Goal: Task Accomplishment & Management: Use online tool/utility

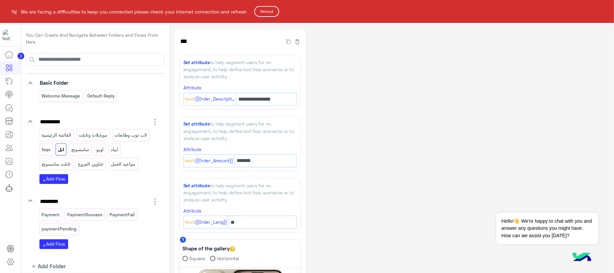
click at [277, 16] on button "Reload" at bounding box center [266, 11] width 25 height 11
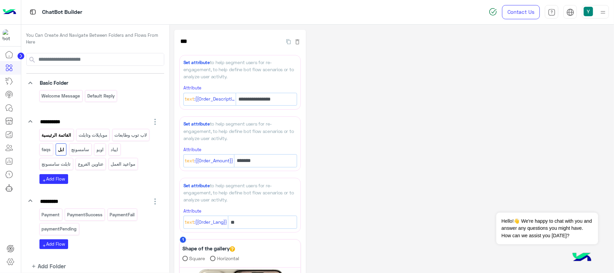
click at [57, 137] on p "القائمة الرئيسية" at bounding box center [56, 135] width 31 height 8
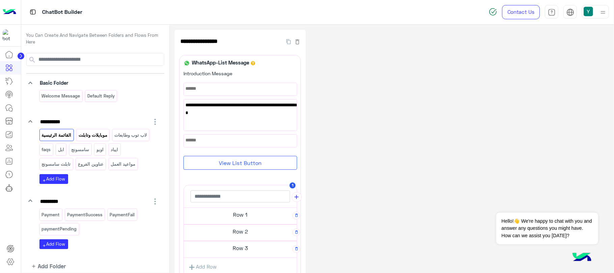
click at [87, 137] on p "موبايلات وتابلت" at bounding box center [93, 135] width 30 height 8
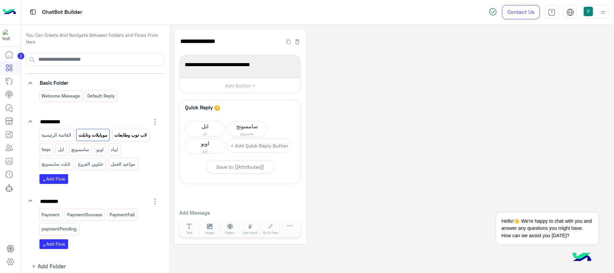
click at [132, 138] on p "لاب توب وطابعات" at bounding box center [130, 135] width 33 height 8
click at [67, 132] on p "القائمة الرئيسية" at bounding box center [56, 135] width 31 height 8
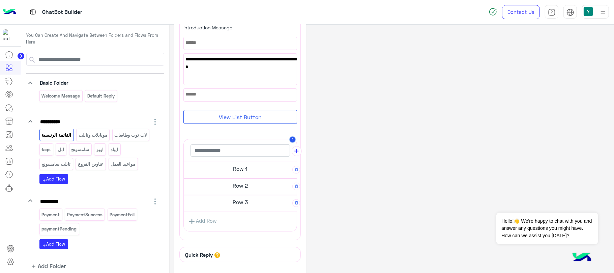
scroll to position [58, 0]
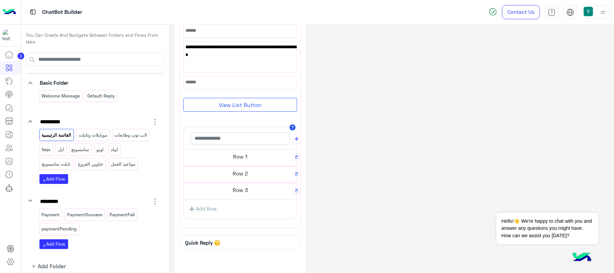
click at [239, 155] on h5 "Row 1" at bounding box center [240, 156] width 113 height 13
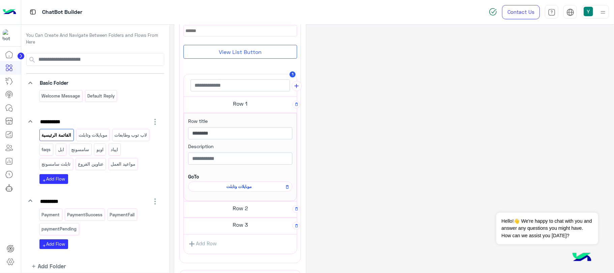
scroll to position [108, 0]
click at [95, 135] on p "موبايلات وتابلت" at bounding box center [93, 135] width 30 height 8
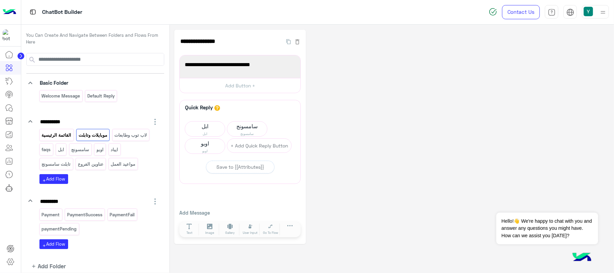
click at [66, 133] on p "القائمة الرئيسية" at bounding box center [56, 135] width 31 height 8
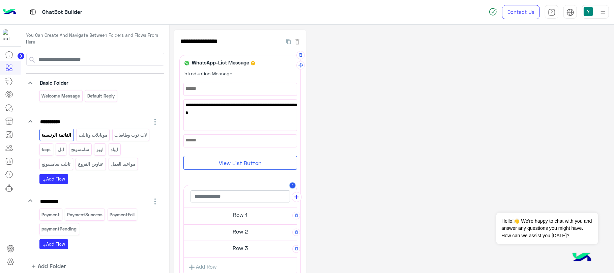
click at [216, 166] on button "View List Button" at bounding box center [240, 163] width 114 height 14
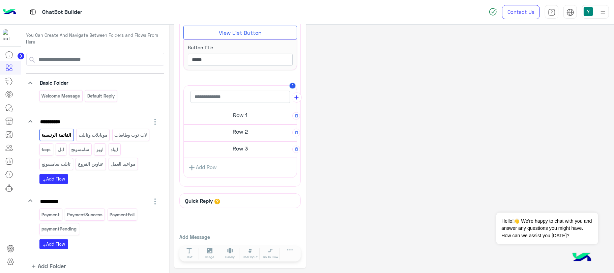
scroll to position [134, 0]
click at [238, 114] on h5 "Row 1" at bounding box center [240, 113] width 113 height 13
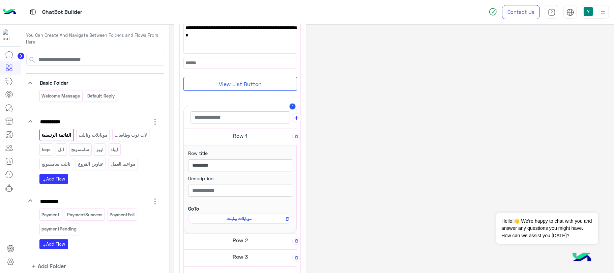
scroll to position [74, 0]
click at [494, 136] on div "**********" at bounding box center [391, 166] width 435 height 423
click at [237, 140] on h5 "Row 1" at bounding box center [240, 137] width 113 height 13
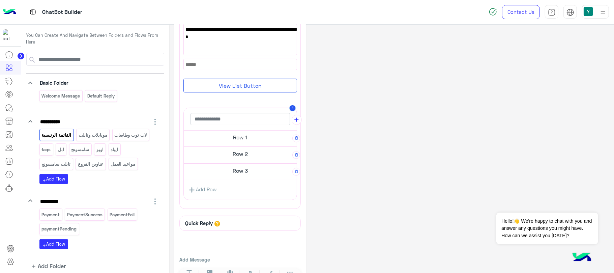
click at [237, 140] on h5 "Row 1" at bounding box center [240, 137] width 113 height 13
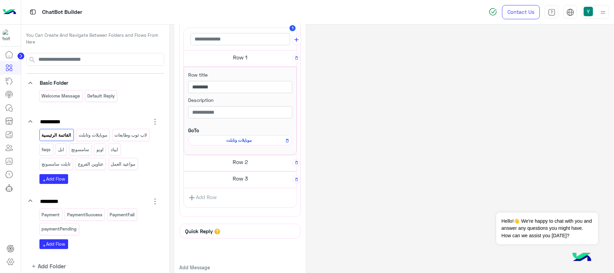
scroll to position [155, 0]
click at [486, 134] on div "**********" at bounding box center [391, 86] width 435 height 423
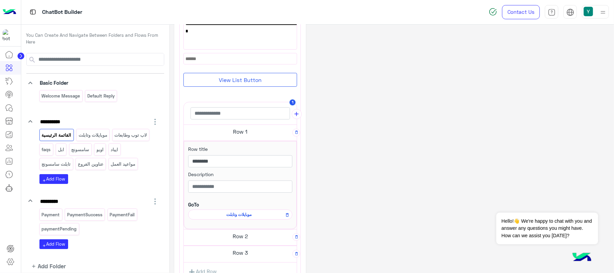
scroll to position [78, 0]
click at [220, 216] on span "موبايلات وتابلت" at bounding box center [239, 216] width 94 height 6
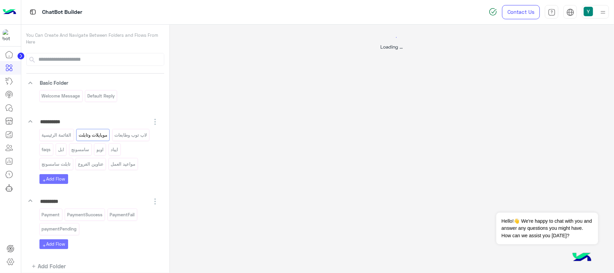
scroll to position [0, 0]
